Goal: Check status: Check status

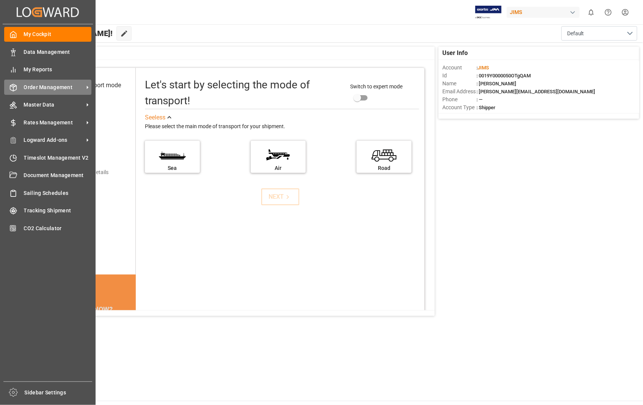
click at [41, 86] on span "Order Management" at bounding box center [54, 87] width 60 height 8
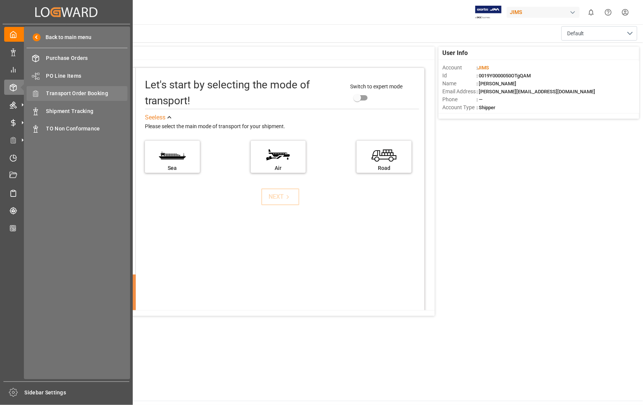
click at [71, 92] on span "Transport Order Booking" at bounding box center [87, 93] width 82 height 8
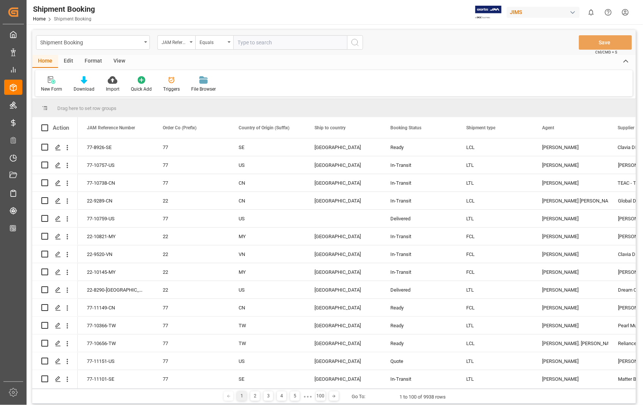
click at [269, 38] on input "text" at bounding box center [290, 42] width 114 height 14
type input "22-8290-[GEOGRAPHIC_DATA]"
click at [357, 44] on circle "search button" at bounding box center [355, 42] width 6 height 6
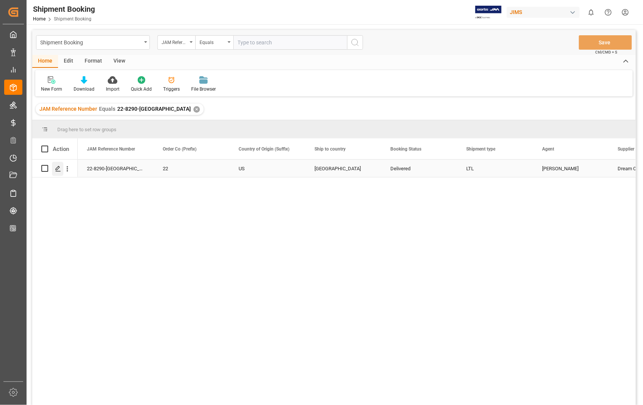
click at [57, 169] on polygon "Press SPACE to select this row." at bounding box center [58, 168] width 4 height 4
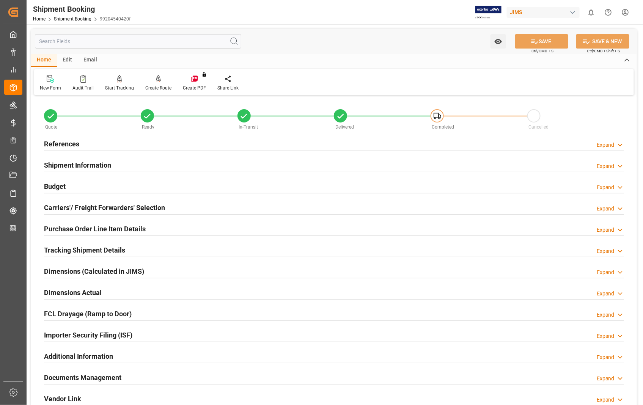
click at [85, 380] on h2 "Documents Management" at bounding box center [82, 377] width 77 height 10
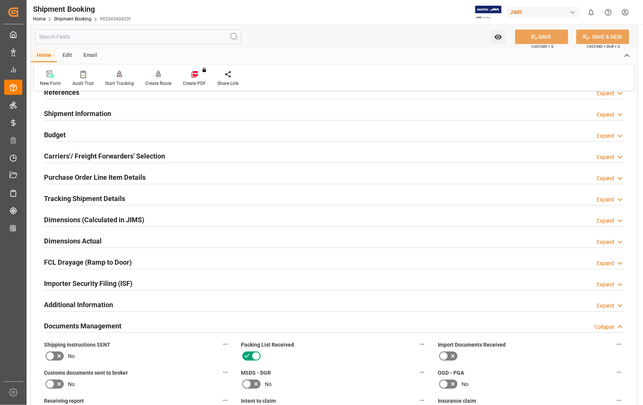
scroll to position [210, 0]
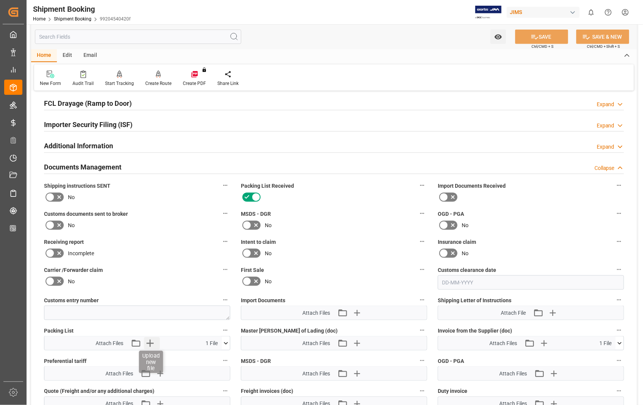
click at [149, 342] on icon "button" at bounding box center [149, 343] width 7 height 7
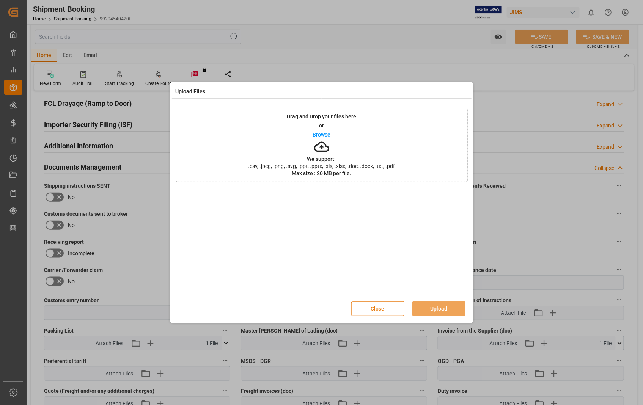
click at [380, 308] on button "Close" at bounding box center [377, 308] width 53 height 14
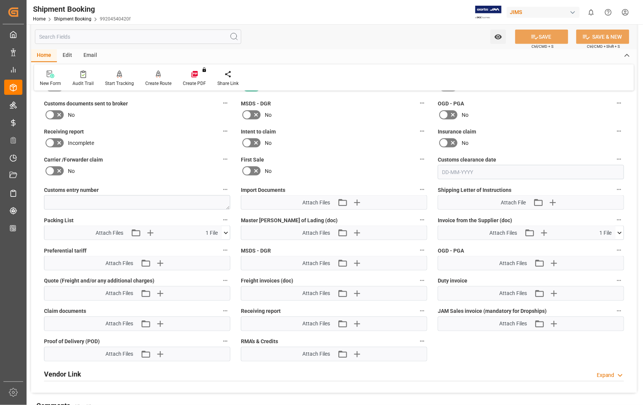
scroll to position [207, 0]
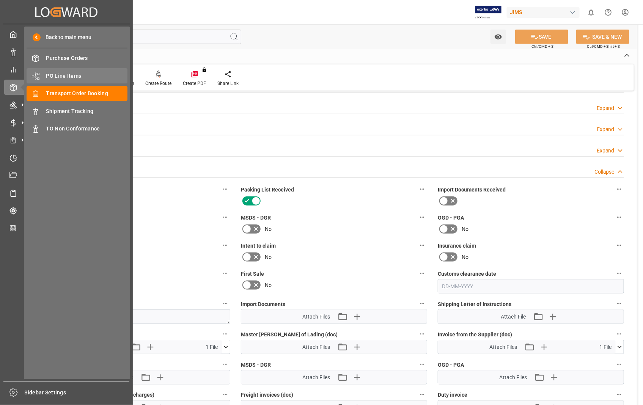
click at [73, 75] on span "PO Line Items" at bounding box center [87, 76] width 82 height 8
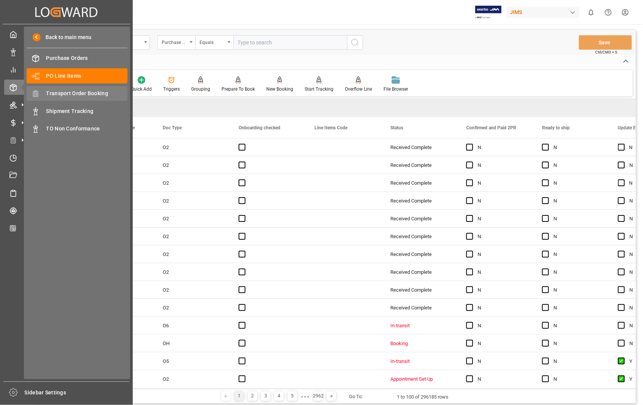
click at [89, 91] on span "Transport Order Booking" at bounding box center [87, 93] width 82 height 8
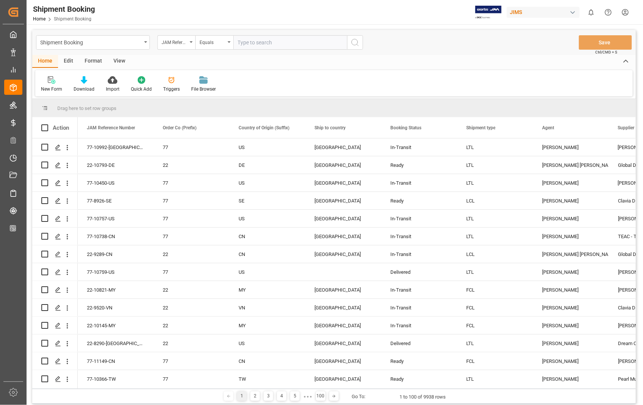
click at [289, 42] on input "text" at bounding box center [290, 42] width 114 height 14
paste input "22-11081-[GEOGRAPHIC_DATA]"
type input "22-11081-[GEOGRAPHIC_DATA]"
click at [358, 43] on icon "search button" at bounding box center [354, 42] width 9 height 9
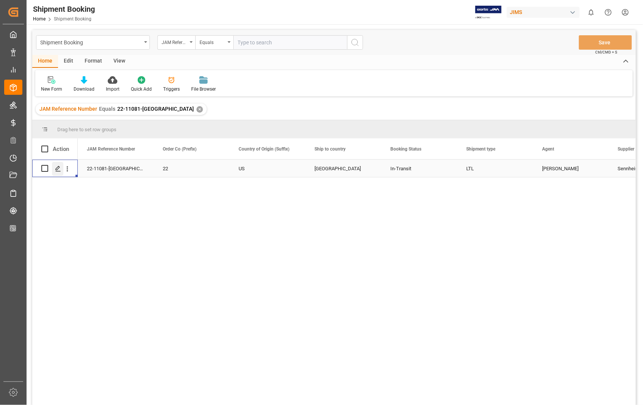
click at [58, 168] on polygon "Press SPACE to select this row." at bounding box center [58, 168] width 4 height 4
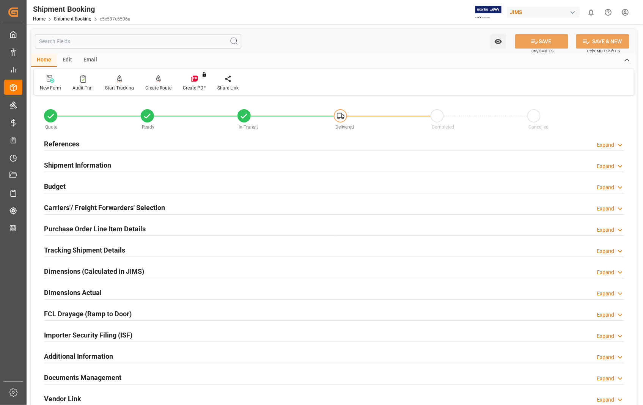
click at [90, 378] on h2 "Documents Management" at bounding box center [82, 377] width 77 height 10
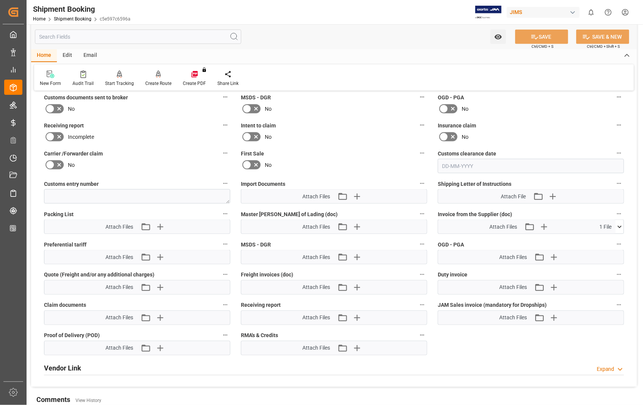
scroll to position [337, 0]
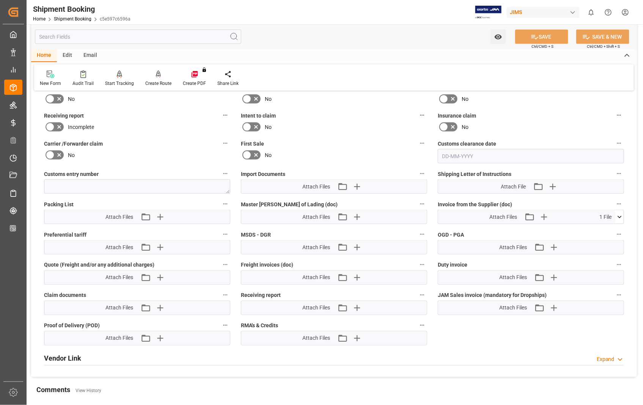
click at [622, 217] on icon at bounding box center [619, 217] width 8 height 8
click at [617, 229] on icon at bounding box center [615, 231] width 7 height 5
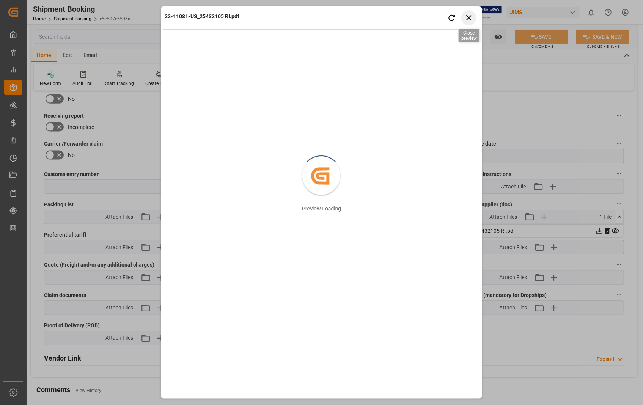
click at [473, 14] on icon "button" at bounding box center [468, 17] width 9 height 9
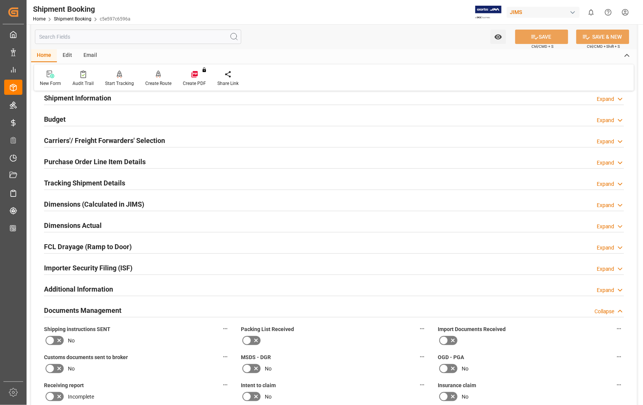
scroll to position [42, 0]
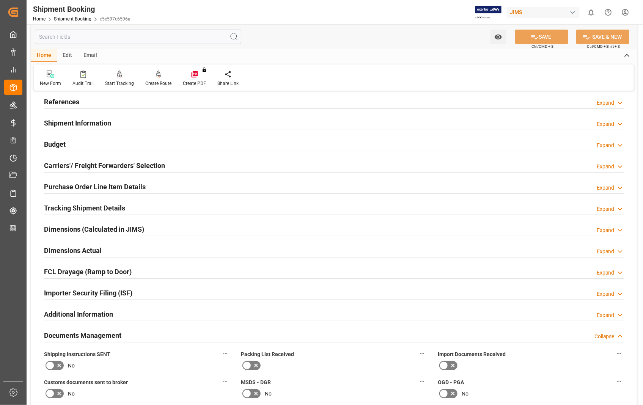
click at [55, 165] on h2 "Carriers'/ Freight Forwarders' Selection" at bounding box center [104, 165] width 121 height 10
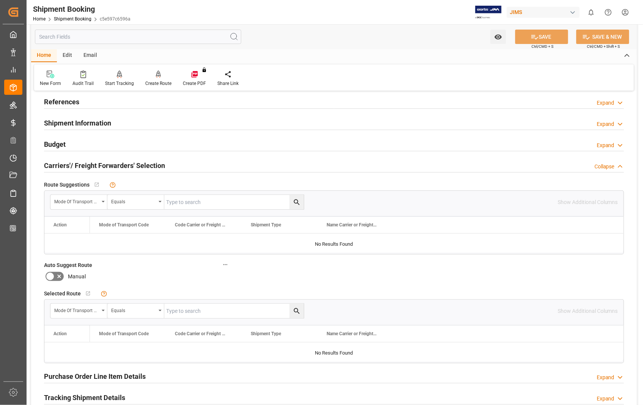
click at [55, 165] on h2 "Carriers'/ Freight Forwarders' Selection" at bounding box center [104, 165] width 121 height 10
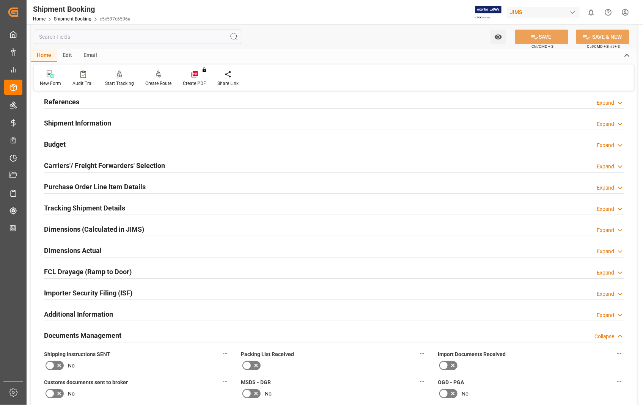
click at [65, 187] on h2 "Purchase Order Line Item Details" at bounding box center [95, 187] width 102 height 10
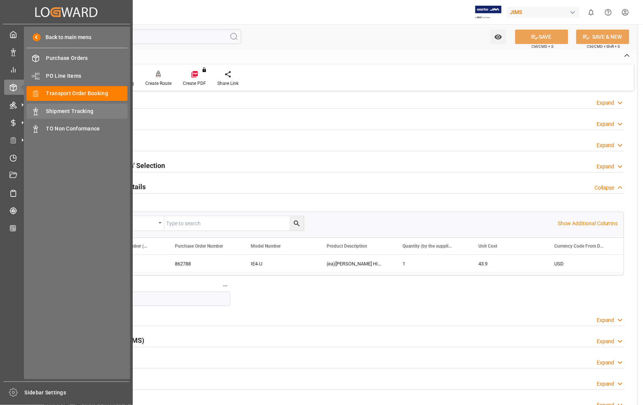
click at [69, 109] on span "Shipment Tracking" at bounding box center [87, 111] width 82 height 8
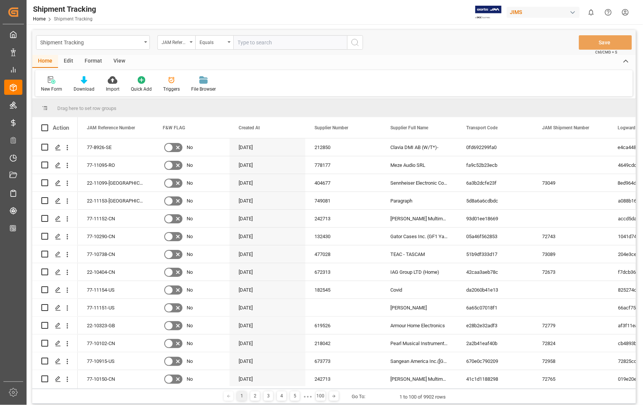
click at [281, 40] on input "text" at bounding box center [290, 42] width 114 height 14
type input "22-11081-[GEOGRAPHIC_DATA]"
click at [356, 42] on icon "search button" at bounding box center [354, 42] width 9 height 9
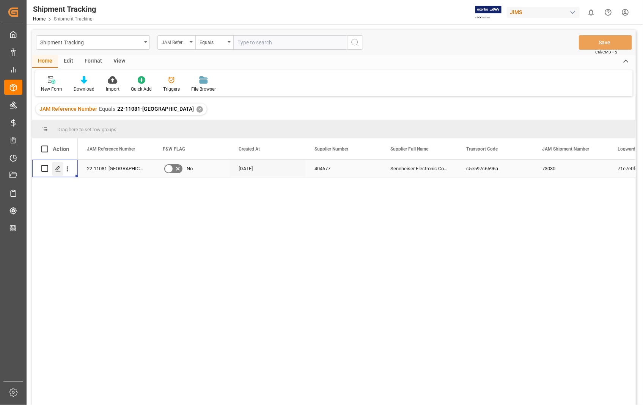
click at [60, 170] on icon "Press SPACE to select this row." at bounding box center [58, 169] width 6 height 6
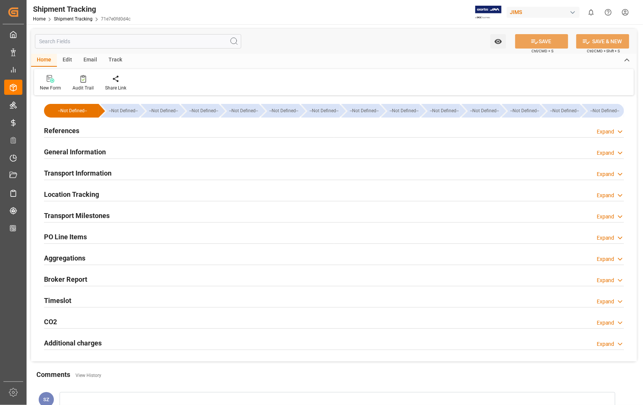
type input "22-11081-[GEOGRAPHIC_DATA]"
type input "404677"
type textarea "Sennheiser Electronic Corporation - 212"
type input "c5e597c6596a"
type input "73030"
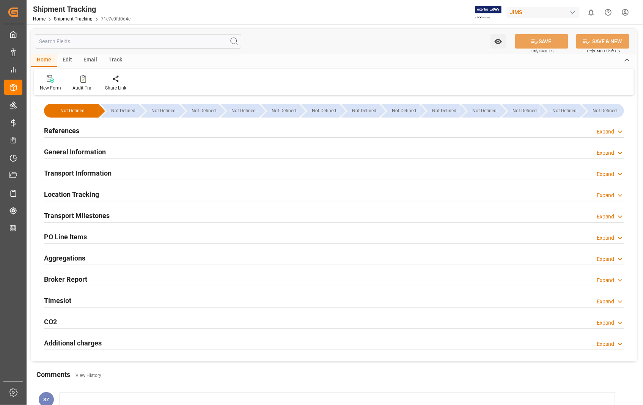
type input "71e7e0fd0d4c"
type input "[DATE]"
click at [72, 130] on h2 "References" at bounding box center [61, 131] width 35 height 10
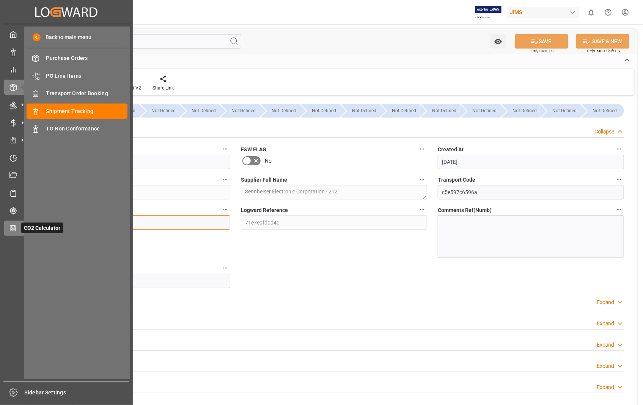
drag, startPoint x: 141, startPoint y: 225, endPoint x: 4, endPoint y: 222, distance: 137.7
click at [4, 222] on div "Created by potrace 1.15, written by [PERSON_NAME] [DATE]-[DATE] Created by potr…" at bounding box center [321, 202] width 643 height 405
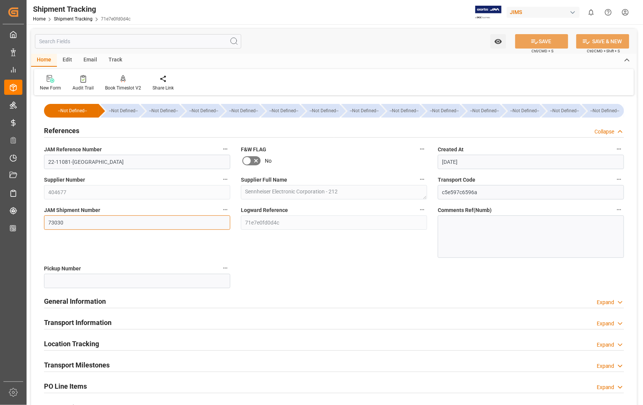
paste input "91"
type input "73091"
click at [547, 40] on button "SAVE" at bounding box center [541, 41] width 53 height 14
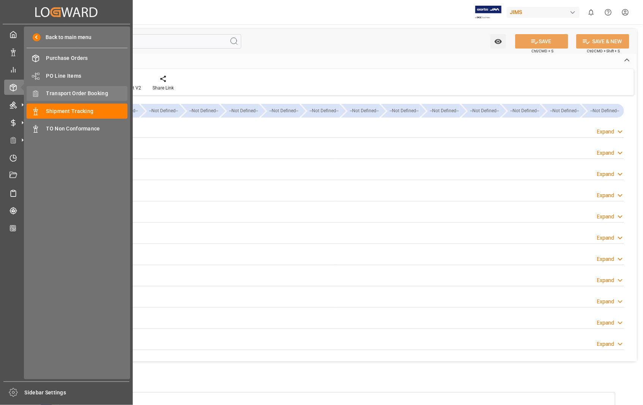
click at [68, 93] on span "Transport Order Booking" at bounding box center [87, 93] width 82 height 8
